Goal: Task Accomplishment & Management: Manage account settings

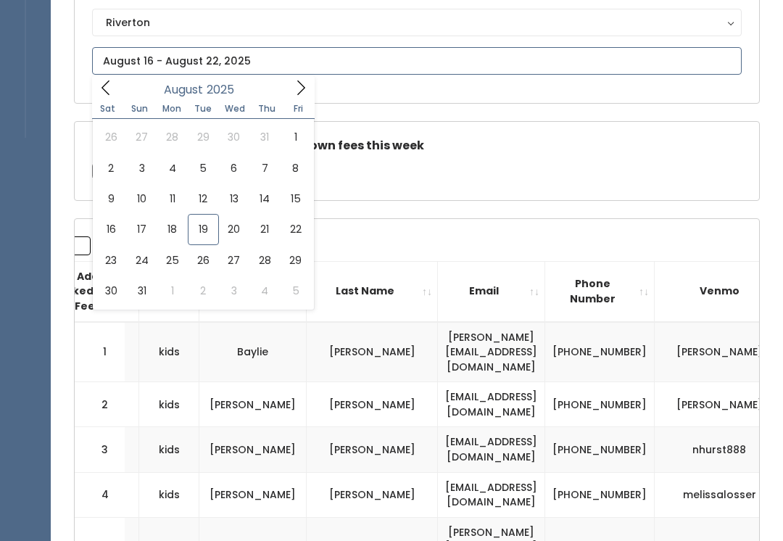
scroll to position [183, 0]
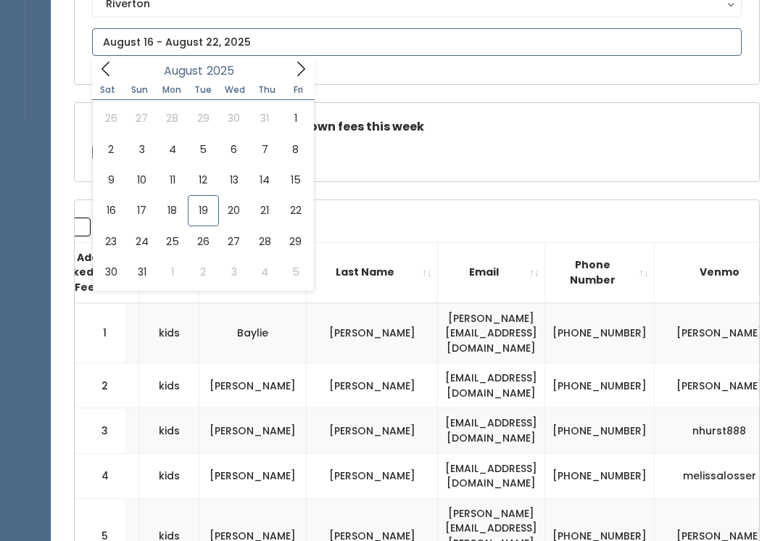
type input "[DATE] to [DATE]"
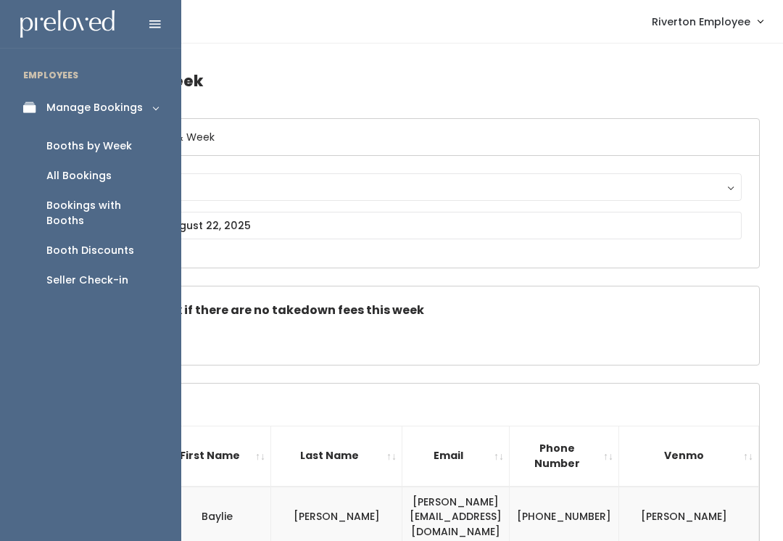
click at [123, 243] on div "Booth Discounts" at bounding box center [90, 250] width 88 height 15
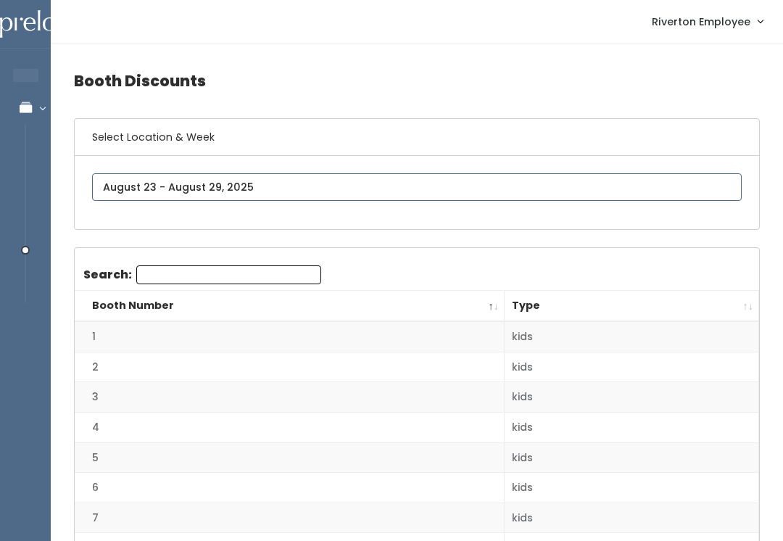
click at [229, 178] on input "text" at bounding box center [417, 187] width 650 height 28
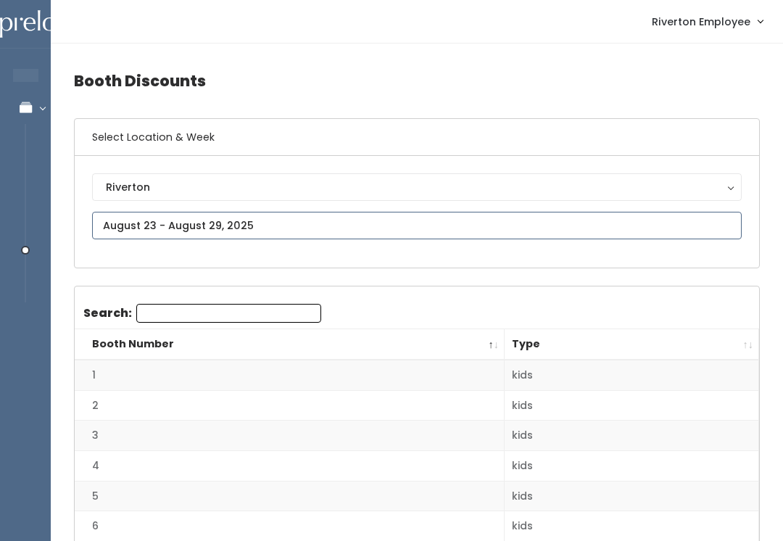
type input "[DATE] to [DATE]"
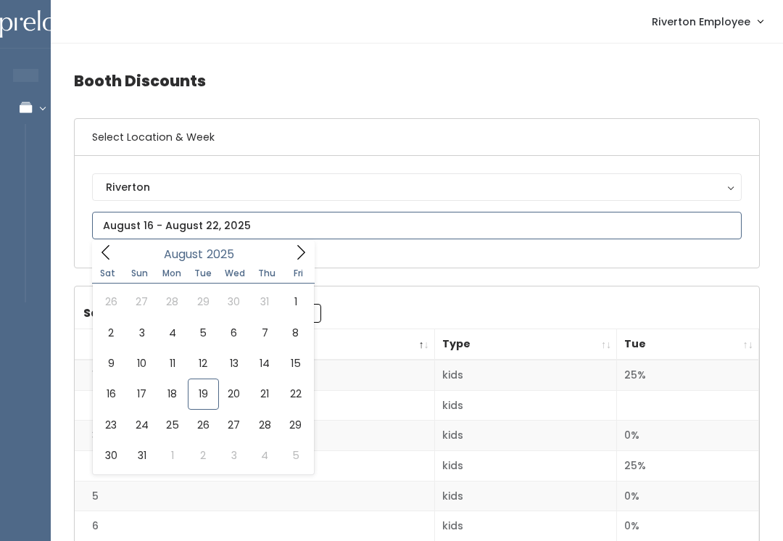
type input "[DATE] to [DATE]"
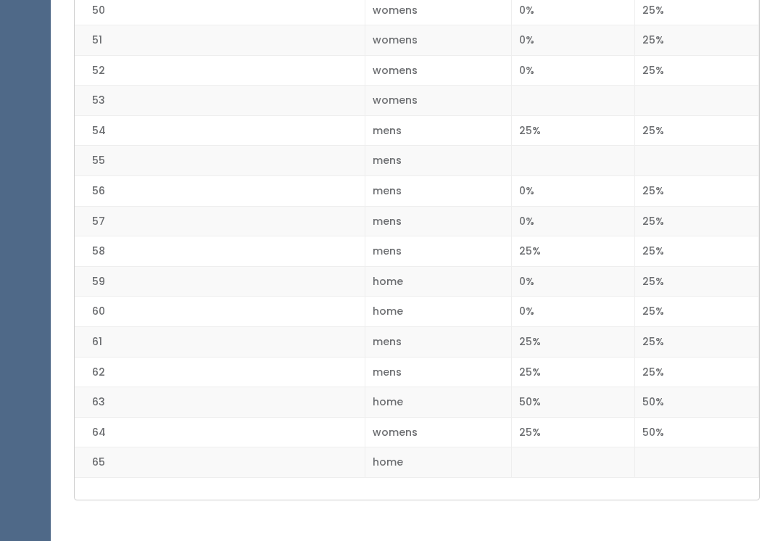
scroll to position [1647, 0]
